Goal: Information Seeking & Learning: Get advice/opinions

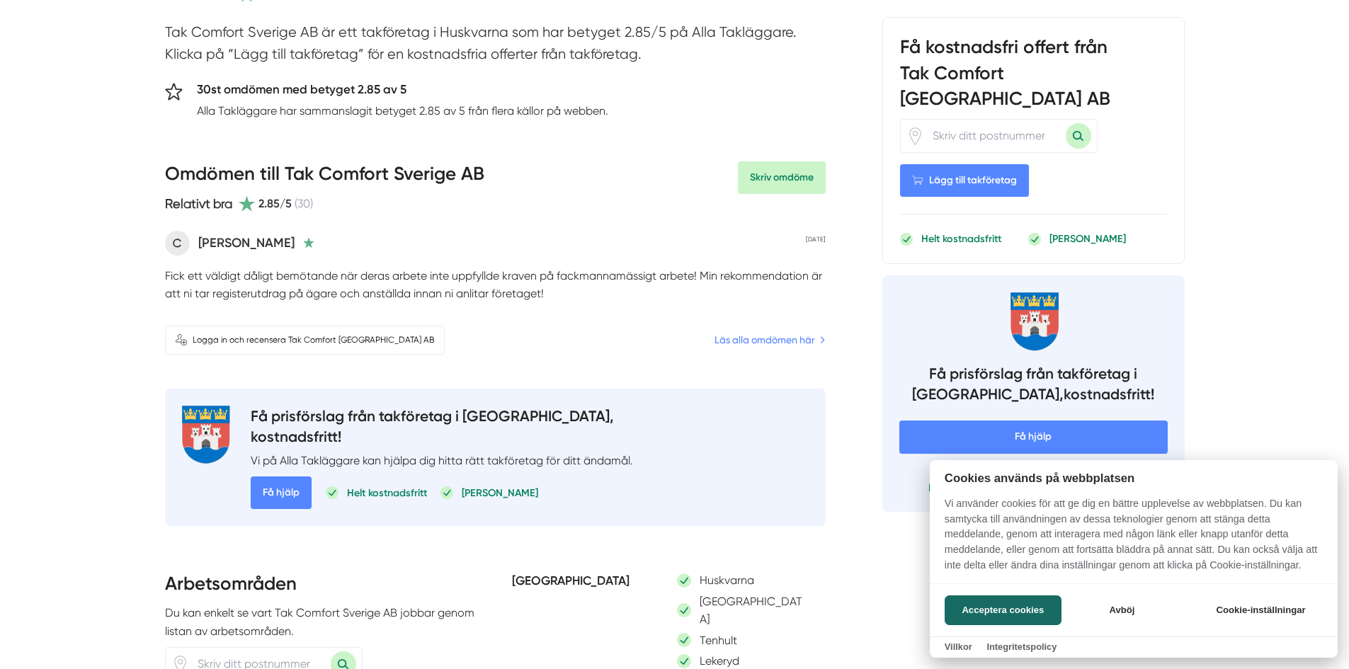
scroll to position [71, 0]
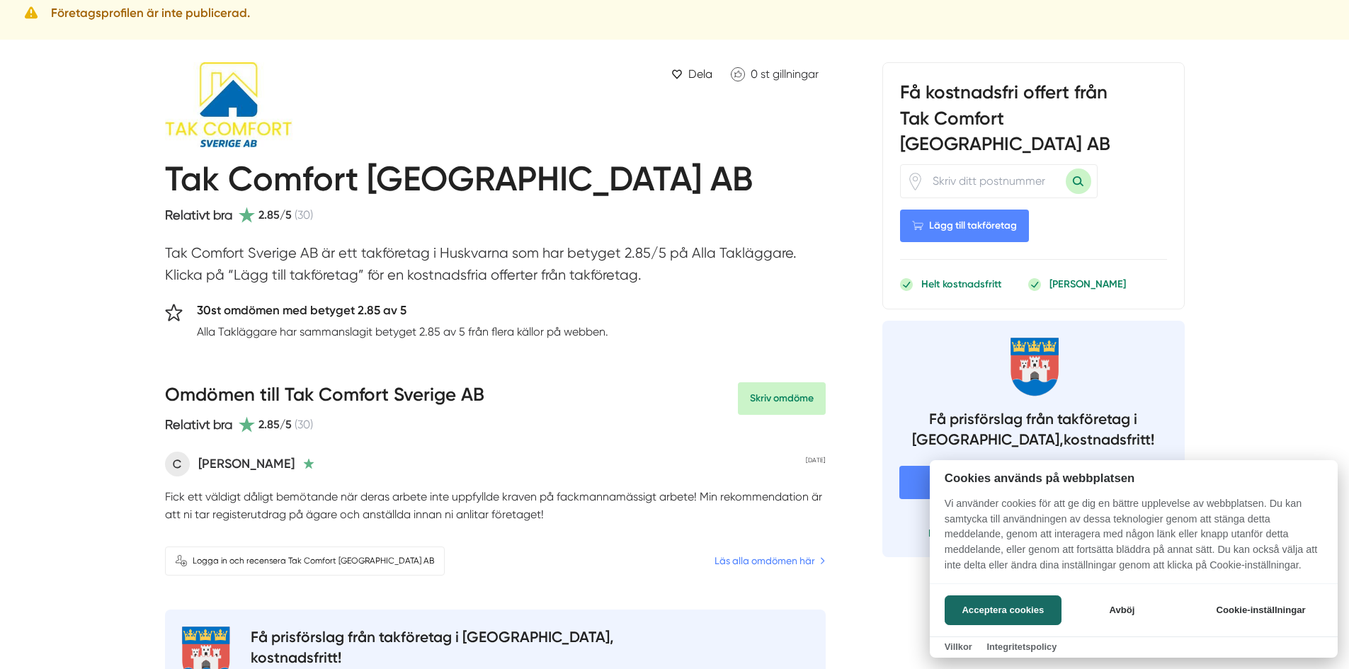
click at [759, 564] on div at bounding box center [674, 334] width 1349 height 669
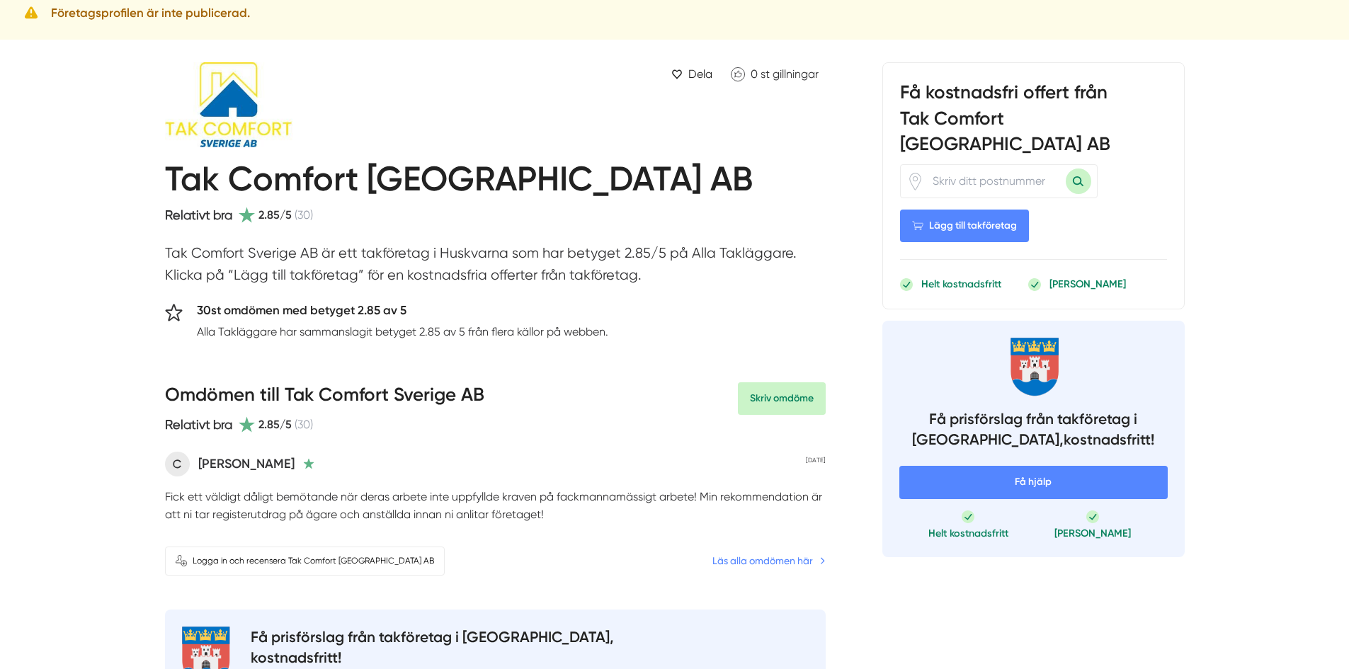
click at [783, 563] on link "Läs alla omdömen här" at bounding box center [768, 561] width 113 height 16
click at [769, 564] on link "Läs alla omdömen här" at bounding box center [768, 561] width 113 height 16
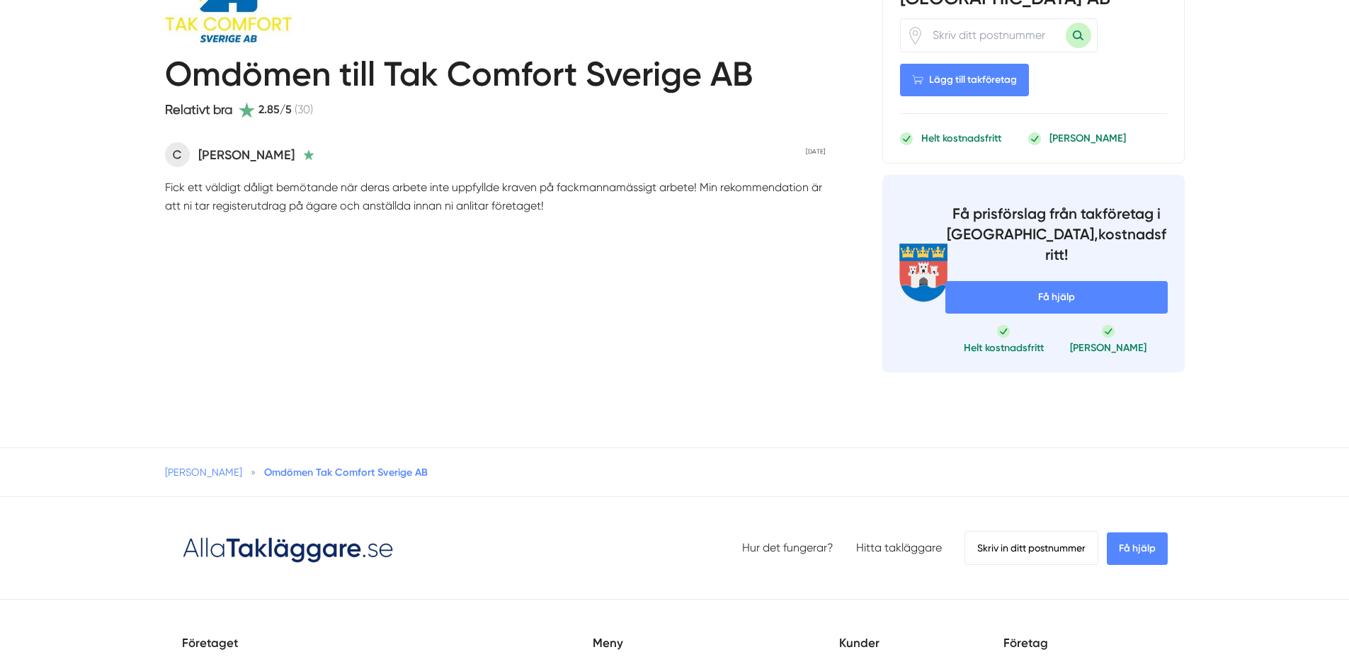
scroll to position [165, 0]
